Goal: Check status: Check status

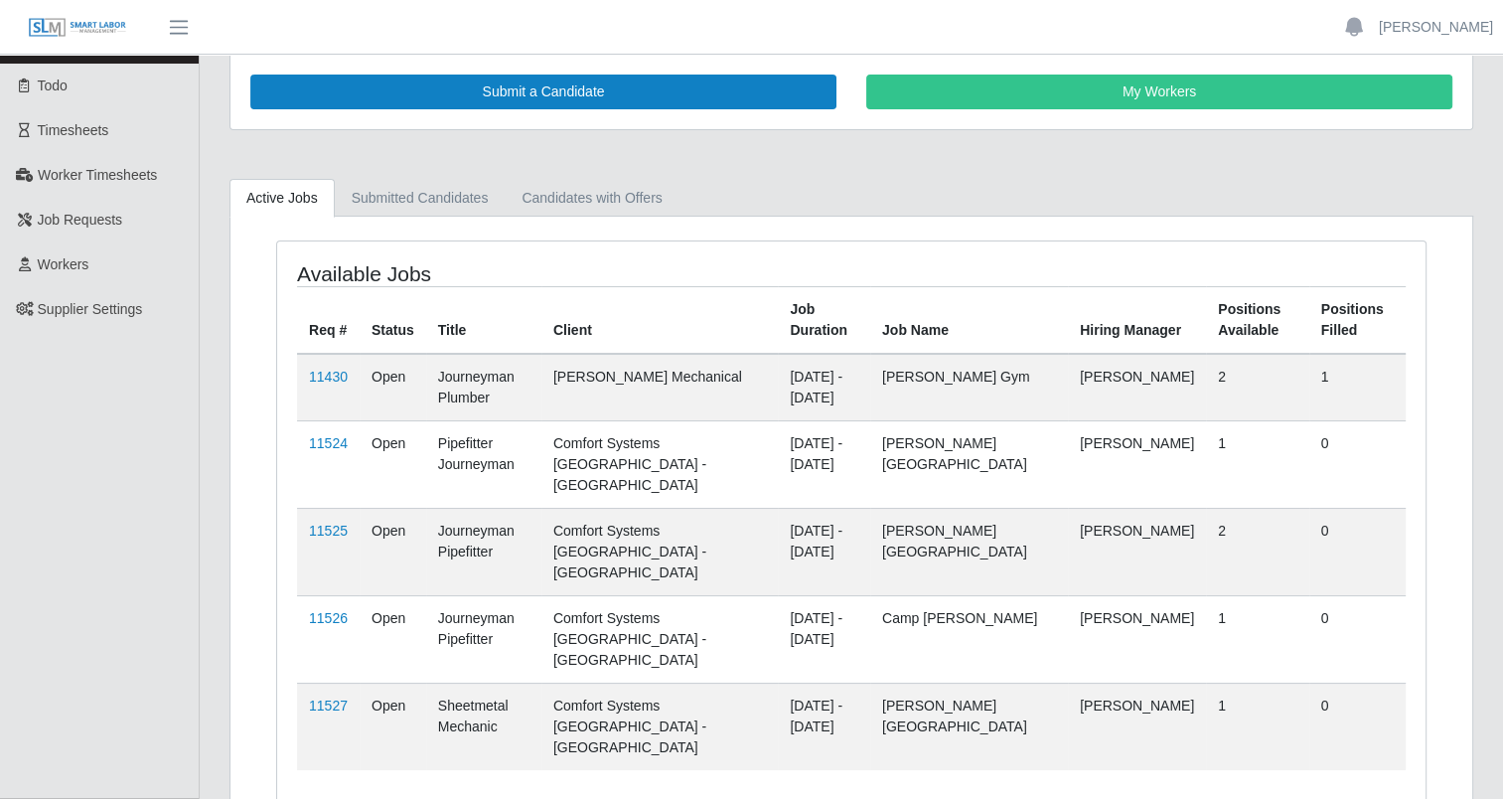
scroll to position [78, 0]
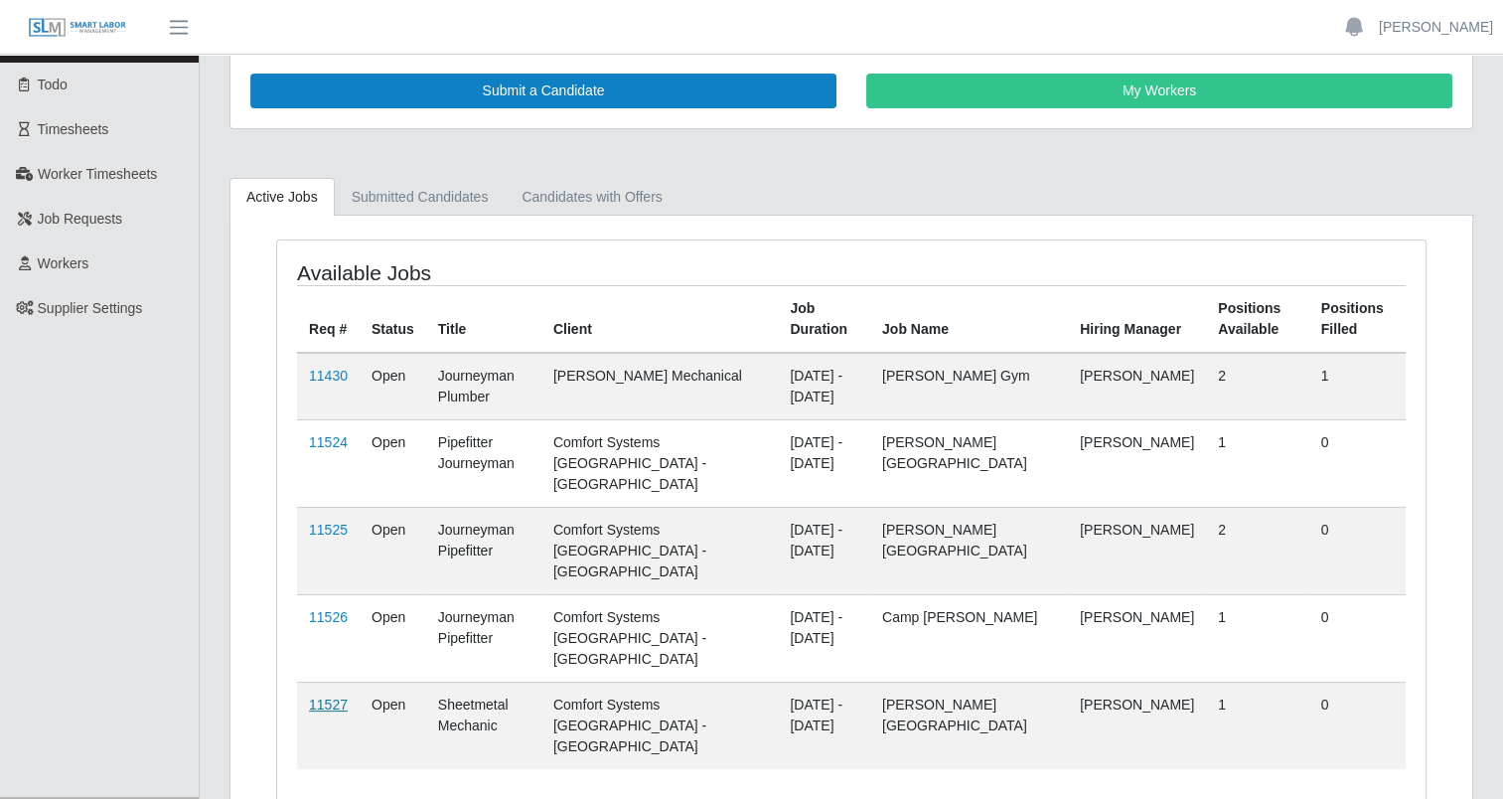
click at [331, 696] on link "11527" at bounding box center [328, 704] width 39 height 16
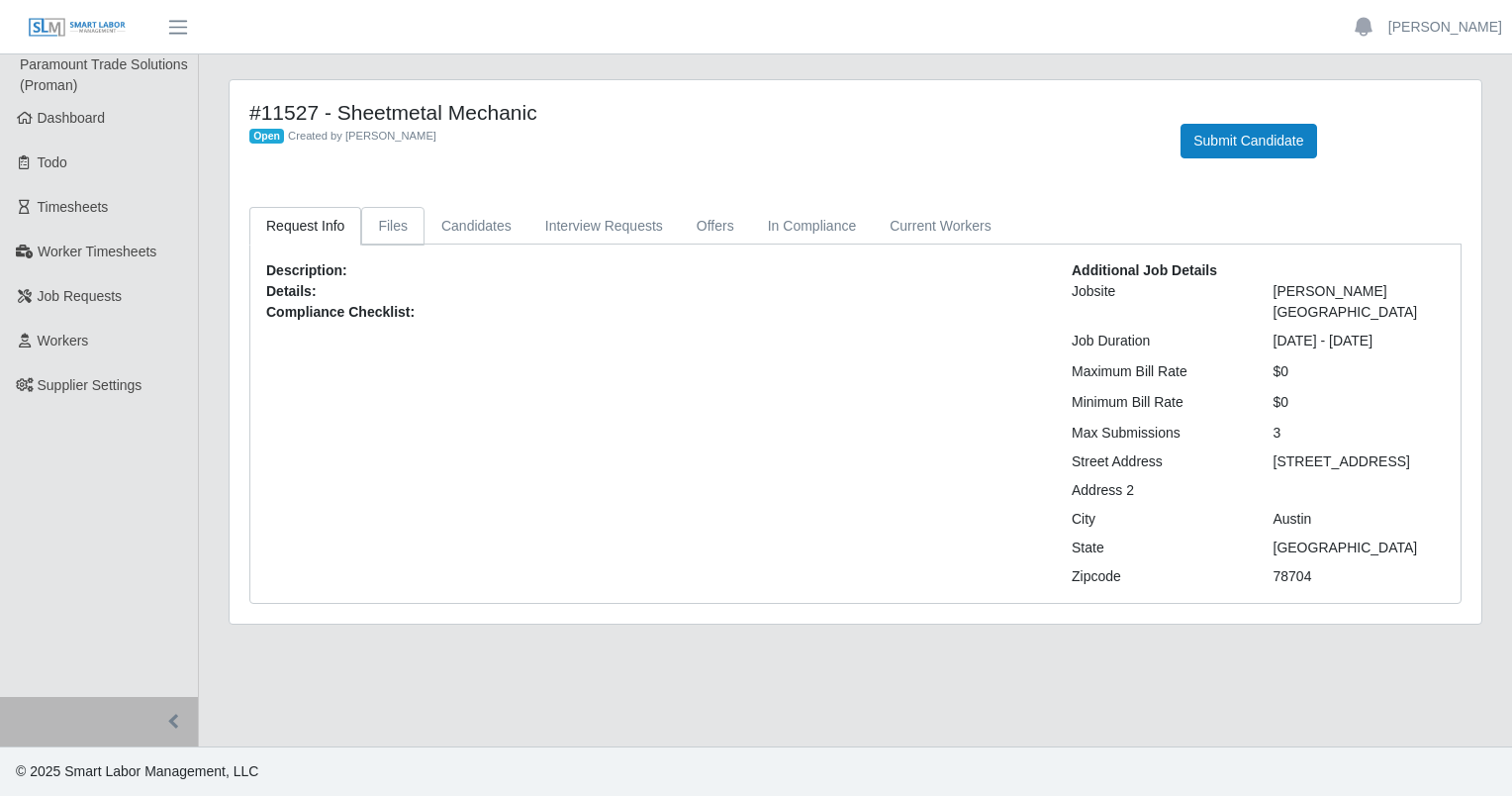
click at [383, 231] on link "Files" at bounding box center [393, 226] width 64 height 39
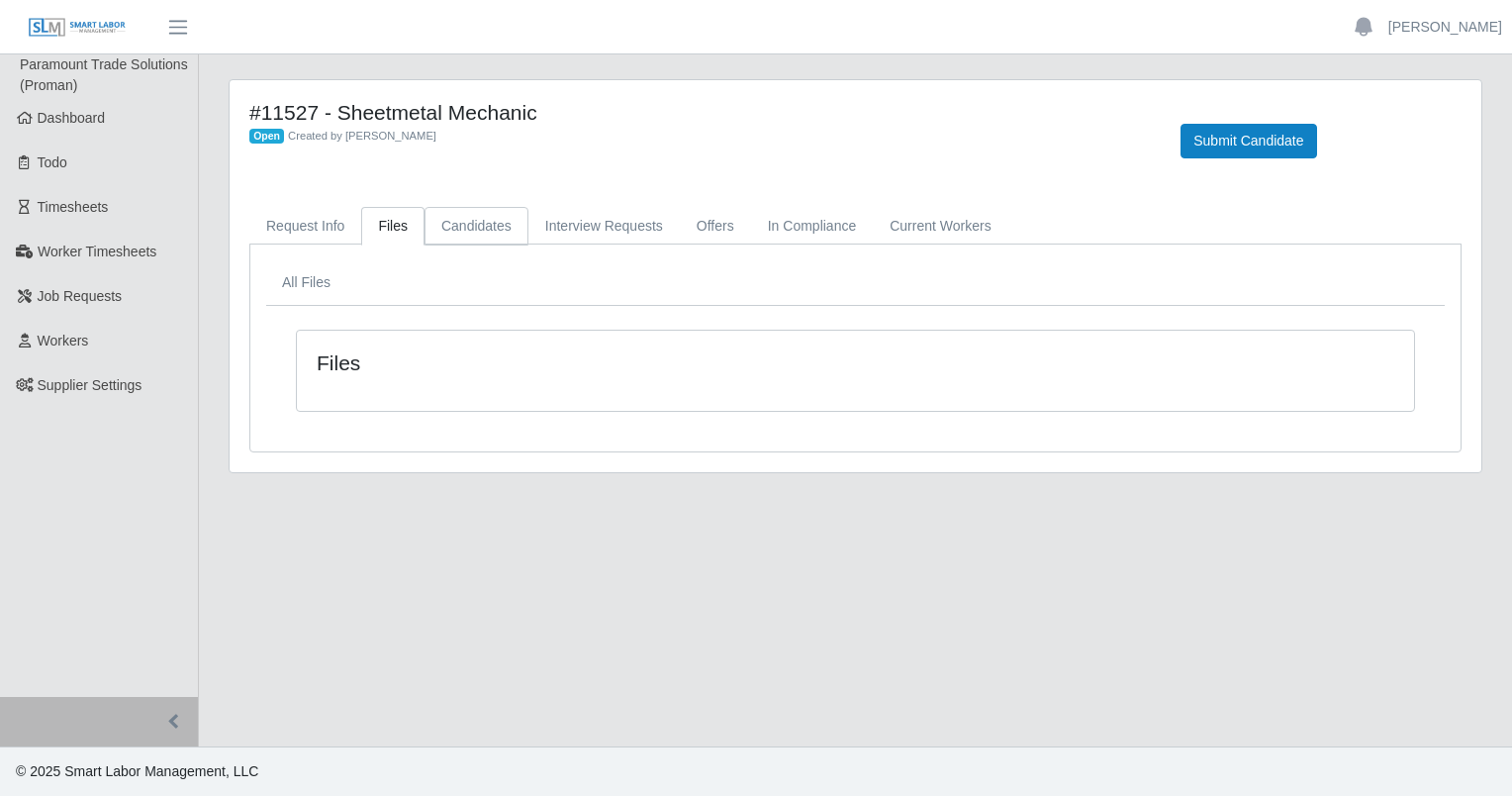
click at [457, 223] on link "Candidates" at bounding box center [476, 226] width 104 height 39
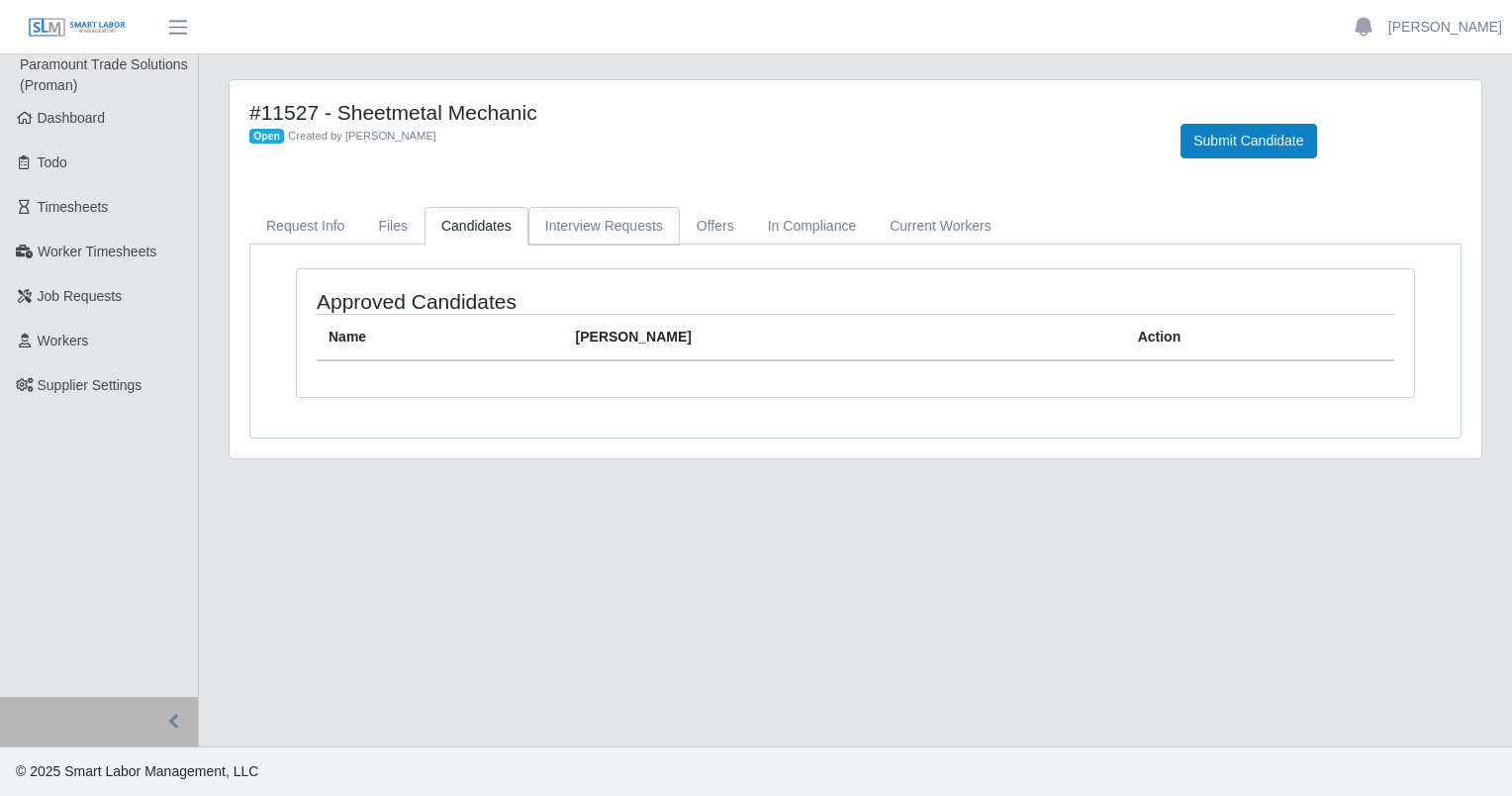
click at [559, 222] on link "Interview Requests" at bounding box center [605, 226] width 151 height 39
click at [693, 236] on link "Offers" at bounding box center [716, 226] width 72 height 39
click at [768, 234] on link "In Compliance" at bounding box center [812, 226] width 123 height 39
click at [316, 229] on link "Request Info" at bounding box center [305, 226] width 112 height 39
